Goal: Information Seeking & Learning: Learn about a topic

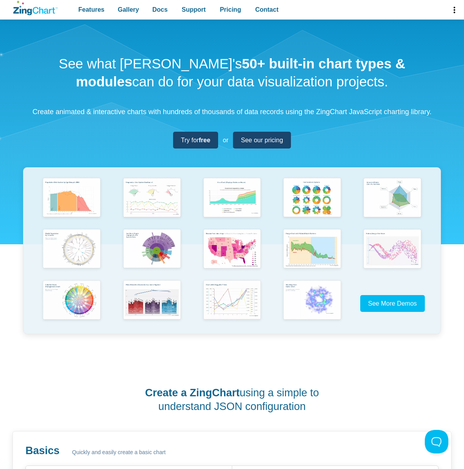
click at [399, 307] on span "See More Demos" at bounding box center [392, 303] width 49 height 7
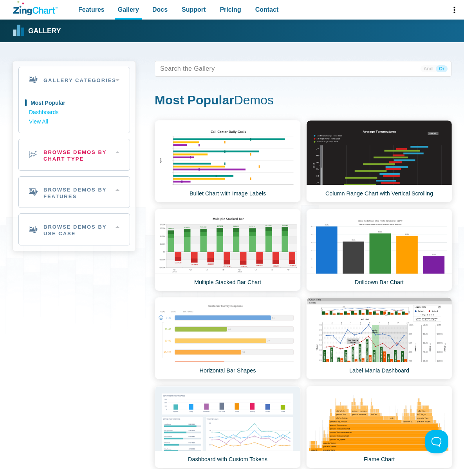
click at [70, 153] on h2 "Browse Demos By Chart Type" at bounding box center [74, 154] width 111 height 31
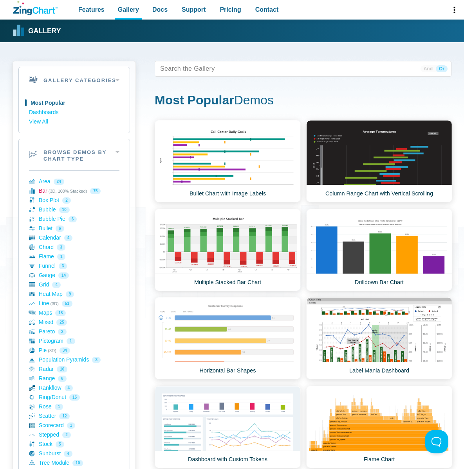
click at [96, 191] on link "Bar (3D, 100% Stacked) 75" at bounding box center [74, 191] width 90 height 9
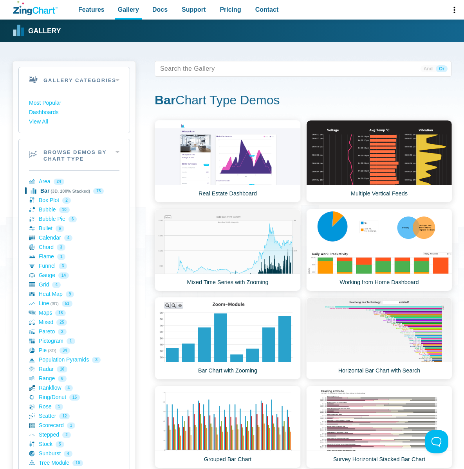
click at [306, 144] on link "Multiple Vertical Feeds" at bounding box center [379, 161] width 146 height 83
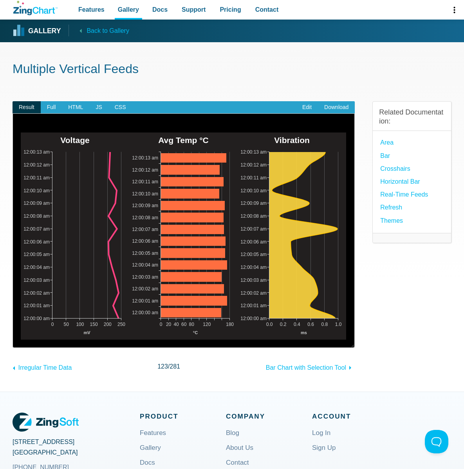
click at [384, 156] on link "Bar" at bounding box center [385, 156] width 10 height 11
